Goal: Task Accomplishment & Management: Use online tool/utility

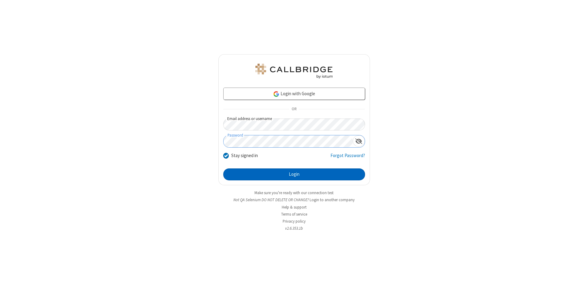
click at [294, 174] on button "Login" at bounding box center [294, 174] width 142 height 12
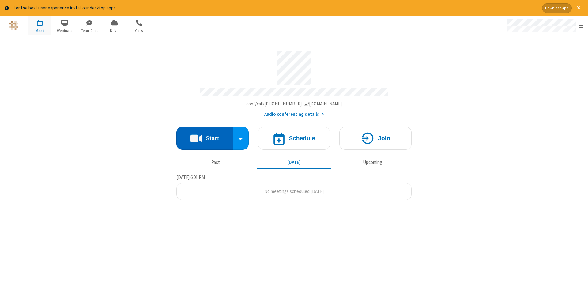
click at [204, 136] on button "Start" at bounding box center [204, 138] width 57 height 23
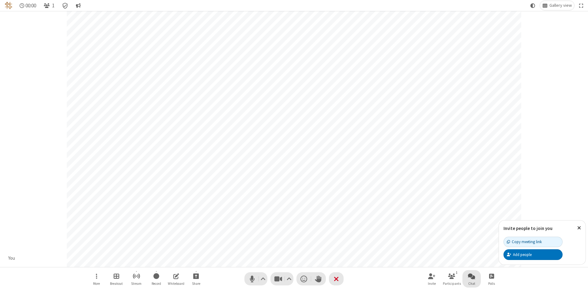
click at [471, 276] on span "Open chat" at bounding box center [471, 276] width 7 height 8
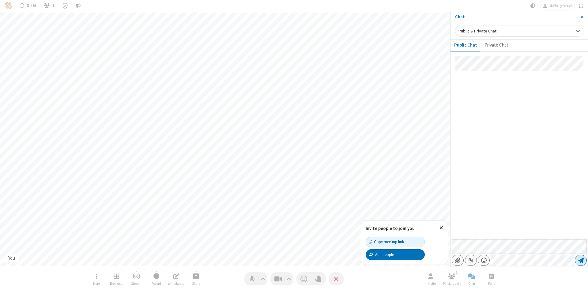
click at [580, 260] on span "Send message" at bounding box center [581, 260] width 6 height 6
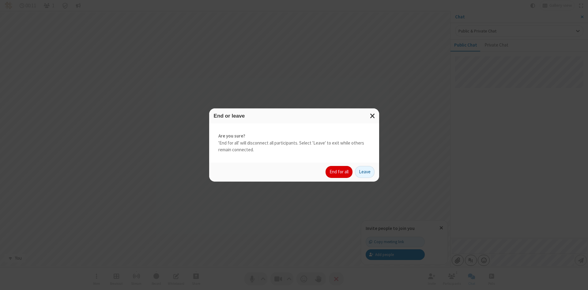
click at [339, 172] on button "End for all" at bounding box center [338, 172] width 27 height 12
